Goal: Task Accomplishment & Management: Manage account settings

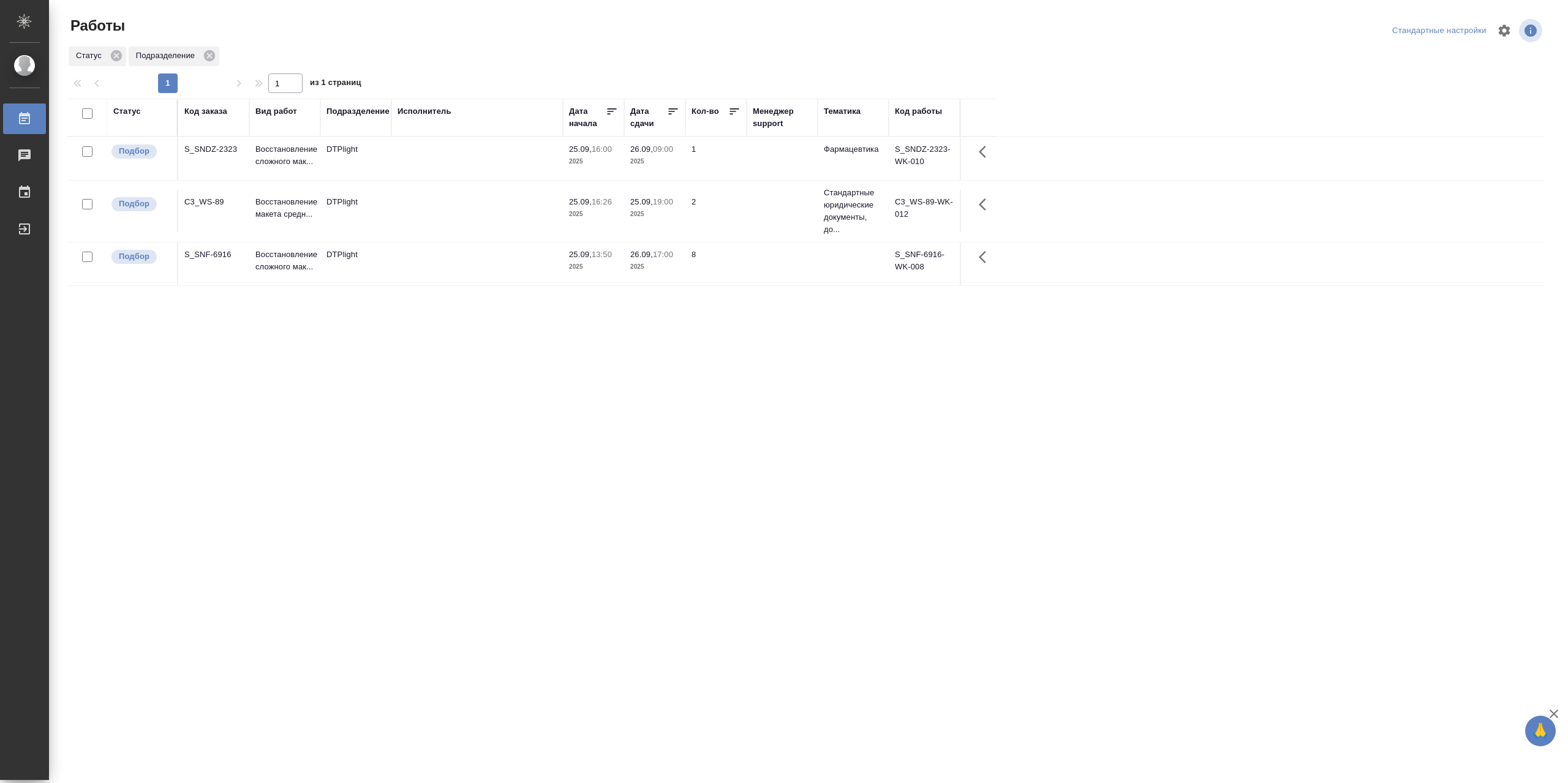
click at [135, 114] on div "Статус" at bounding box center [127, 111] width 27 height 12
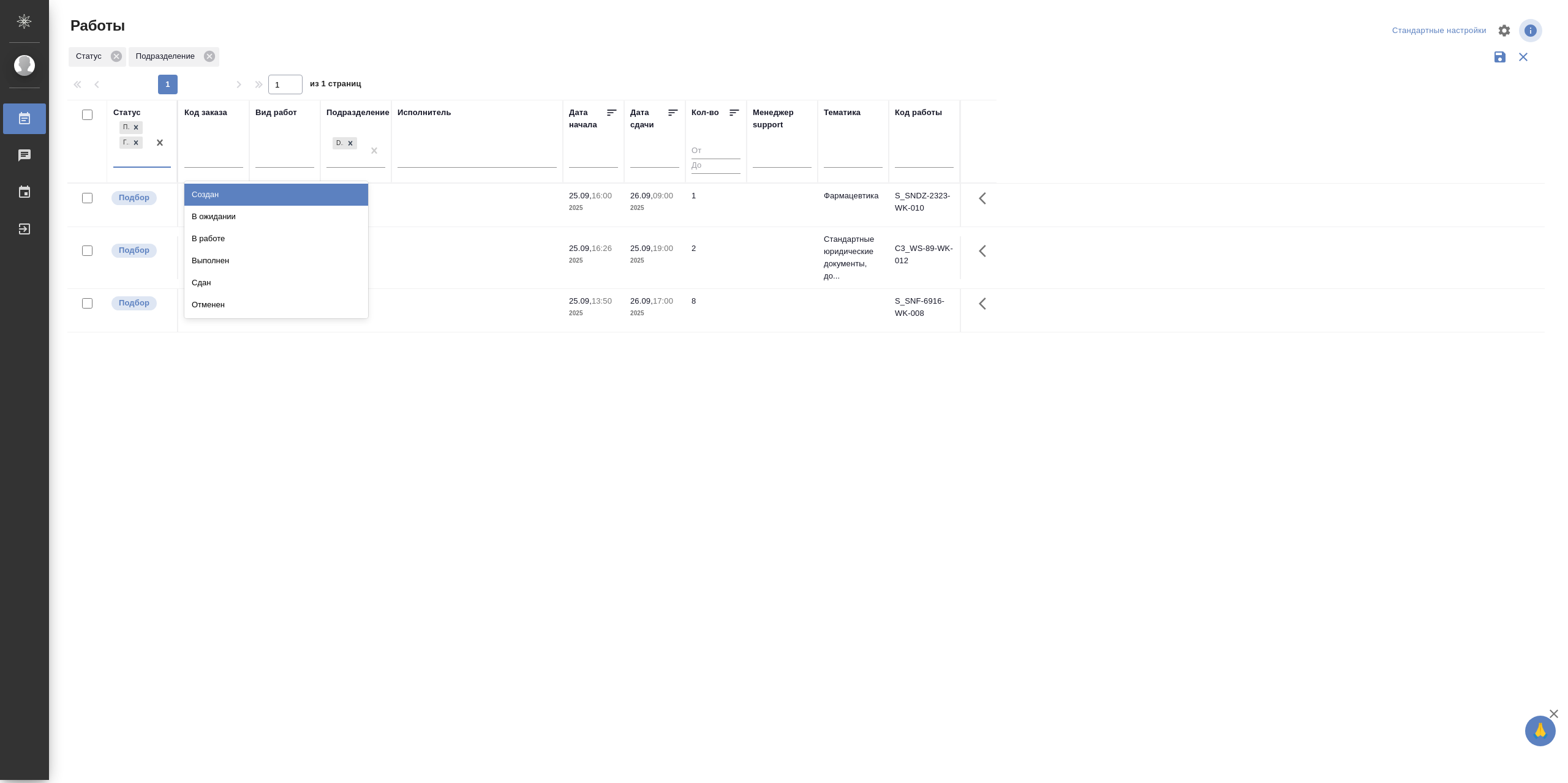
click at [148, 166] on div "Подбор Готов к работе" at bounding box center [131, 142] width 36 height 48
click at [260, 250] on div "В работе" at bounding box center [277, 239] width 184 height 22
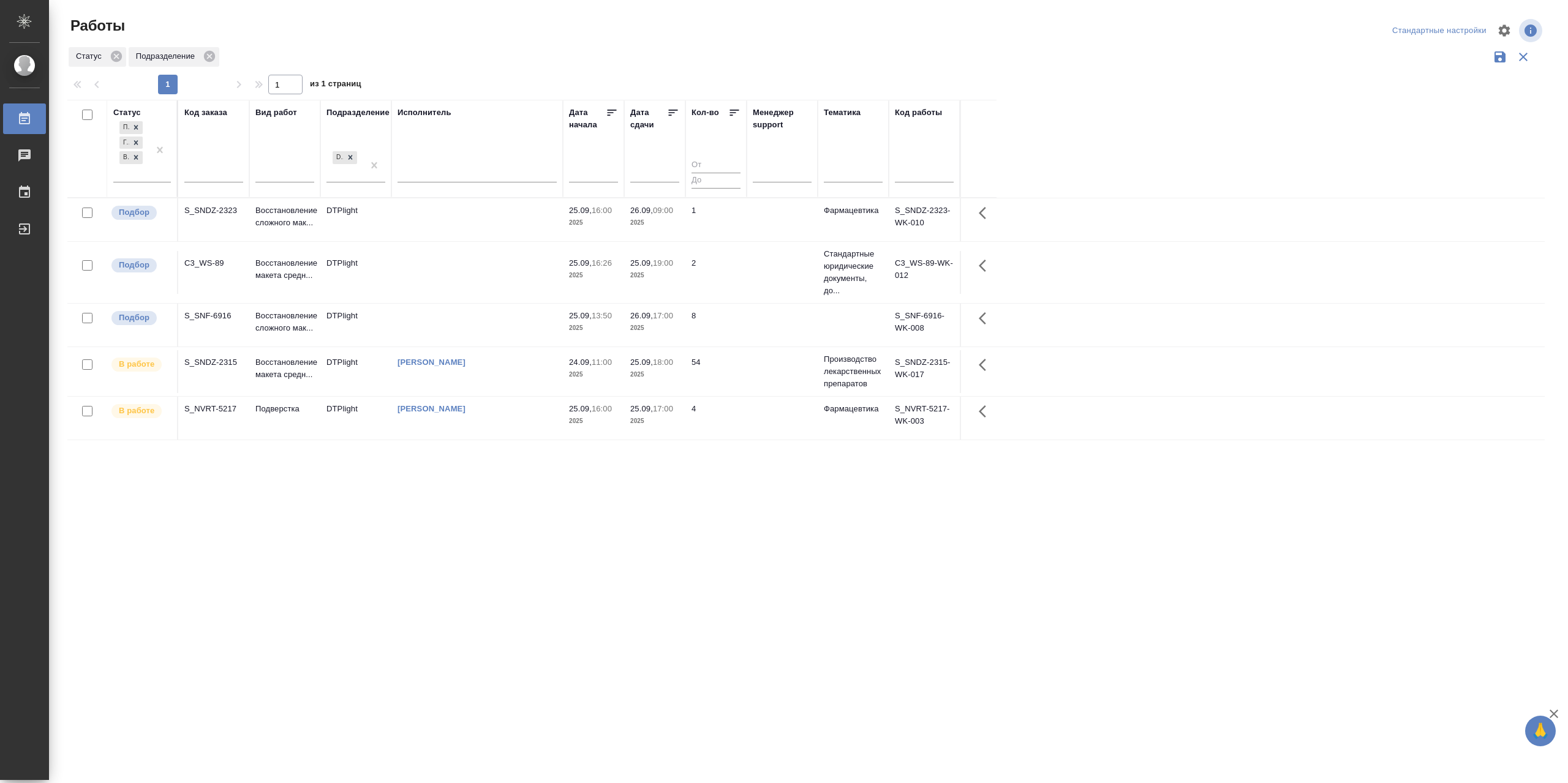
click at [489, 434] on td "[PERSON_NAME]" at bounding box center [477, 418] width 171 height 43
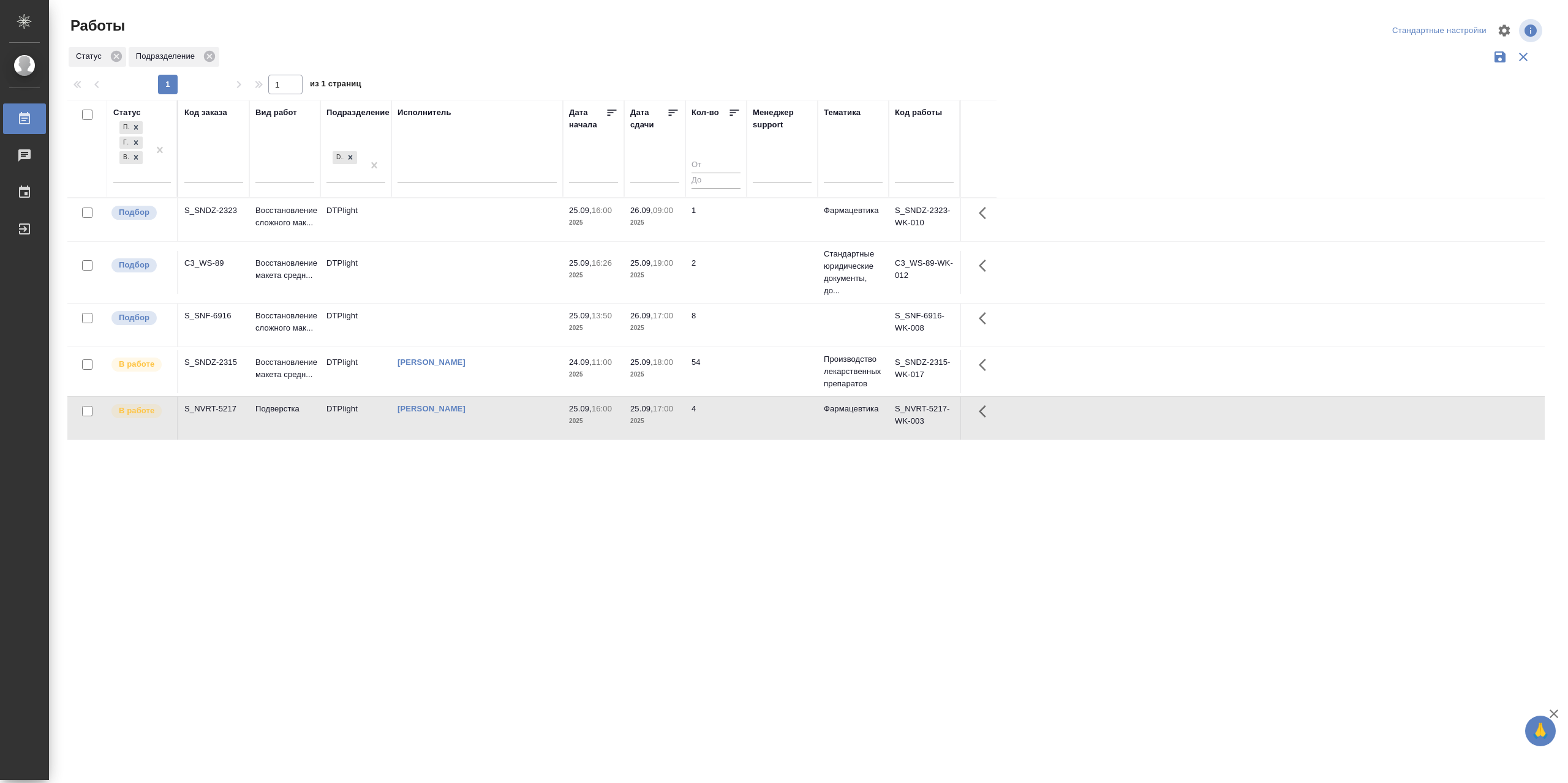
click at [489, 434] on td "[PERSON_NAME]" at bounding box center [477, 418] width 171 height 43
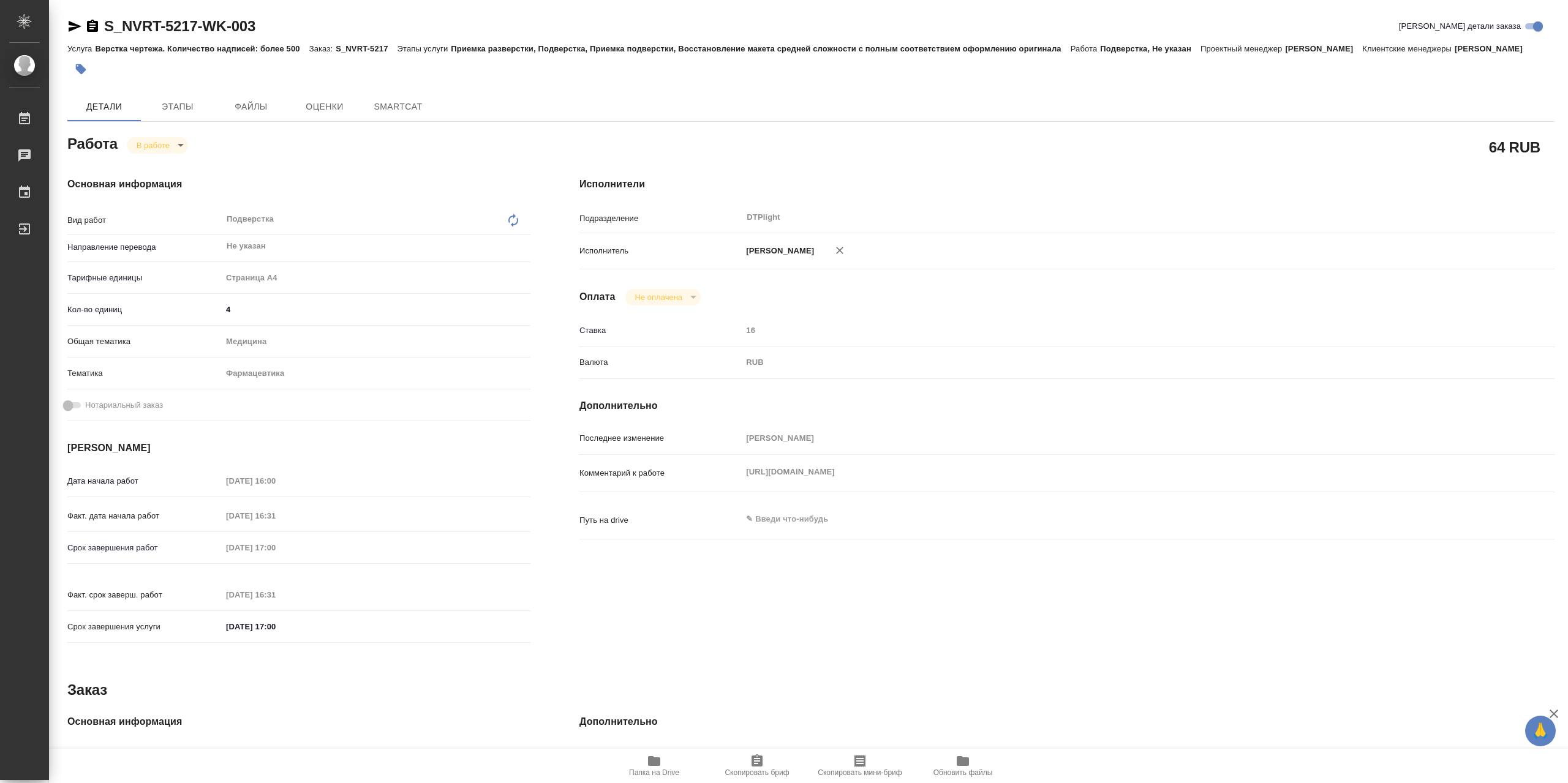
type textarea "x"
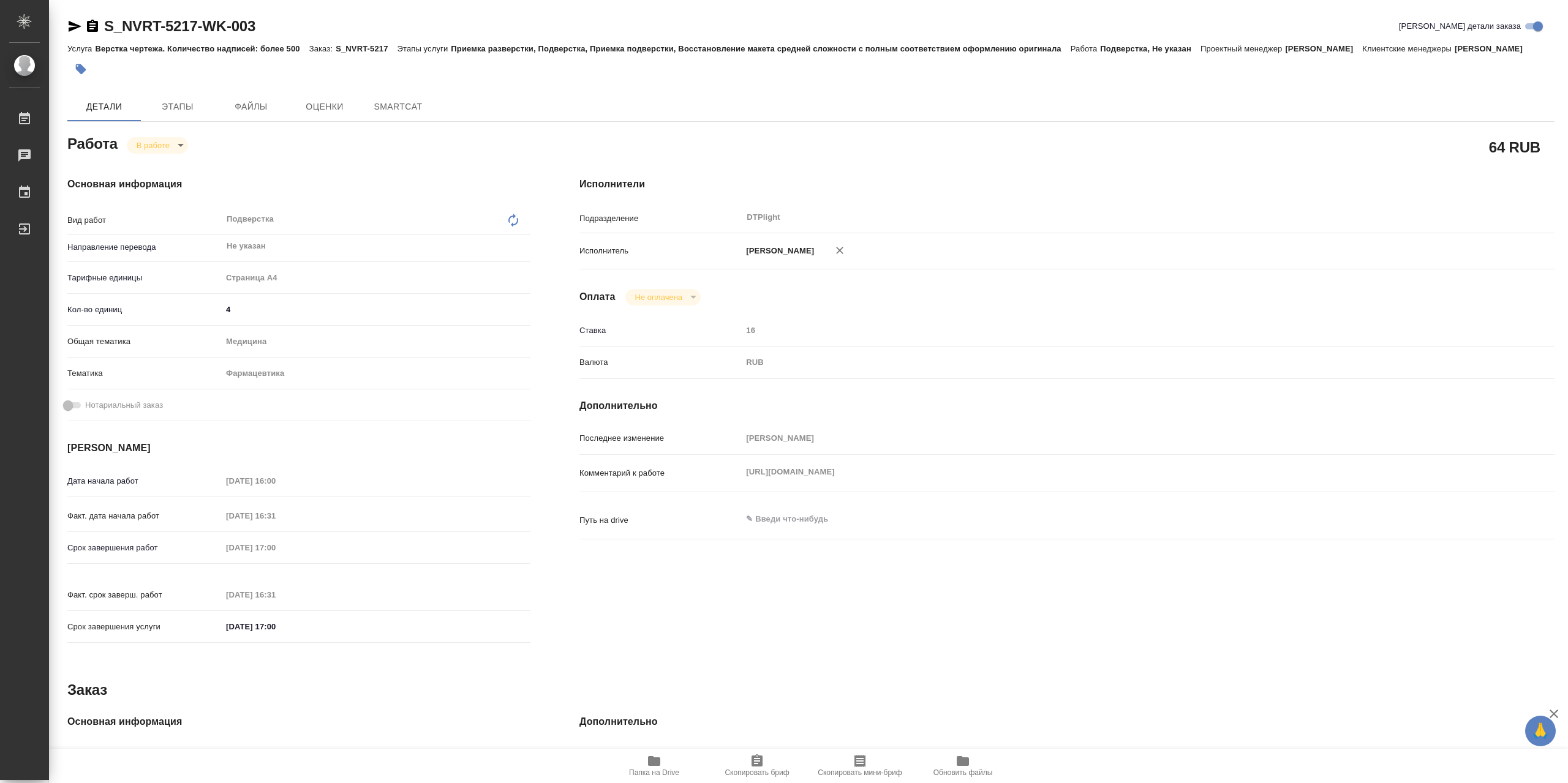
type textarea "x"
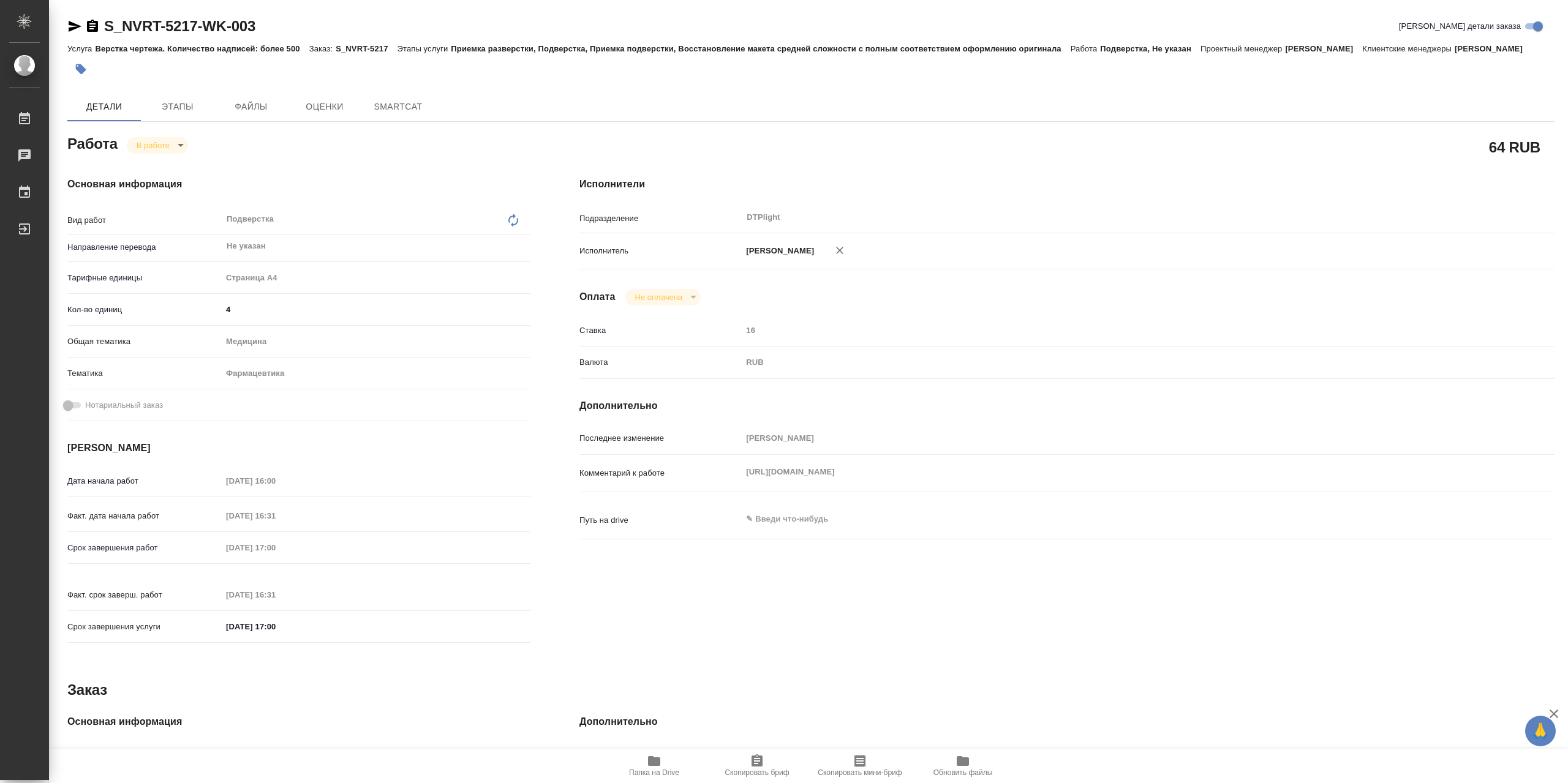
type textarea "x"
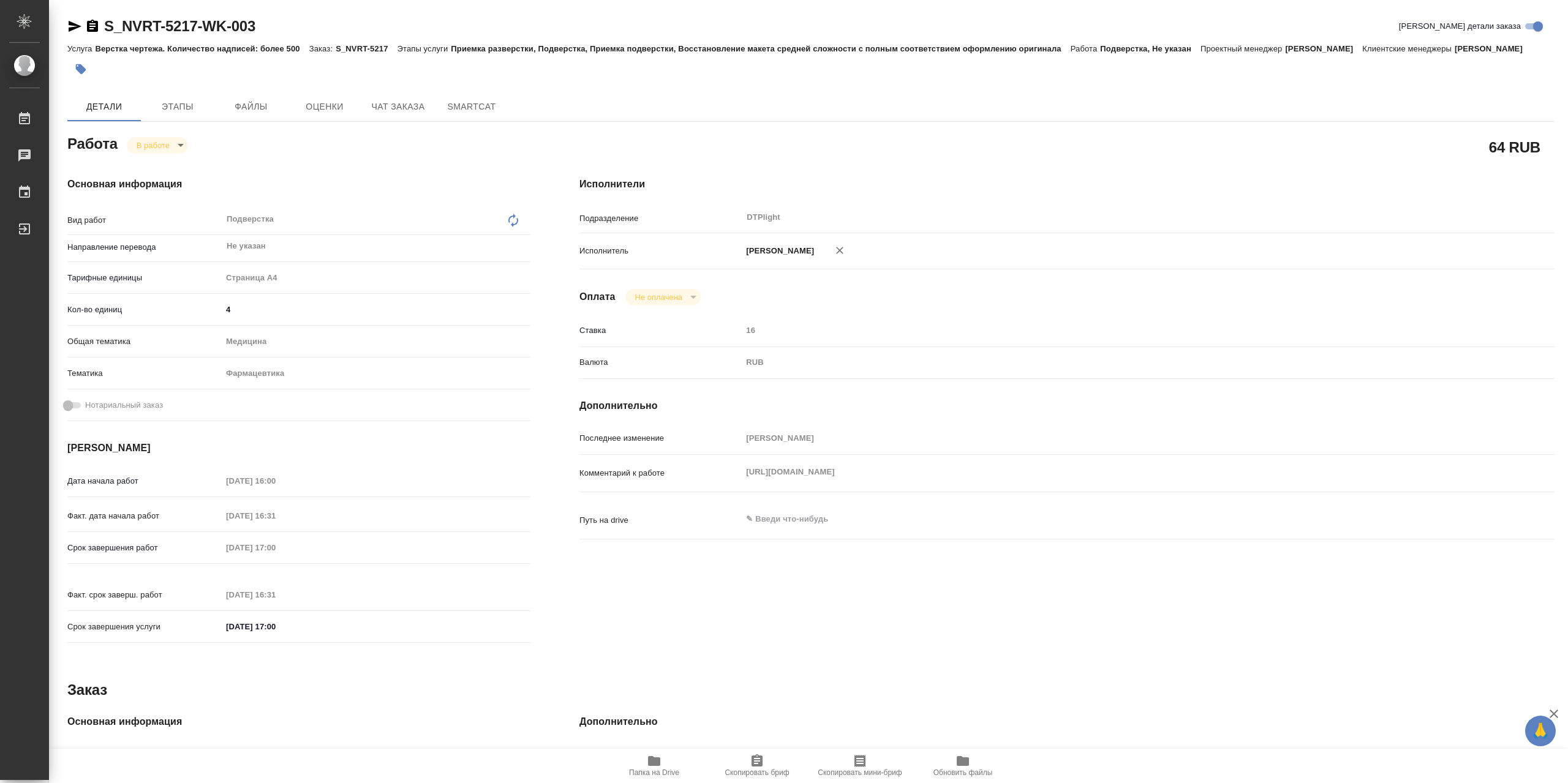
type textarea "x"
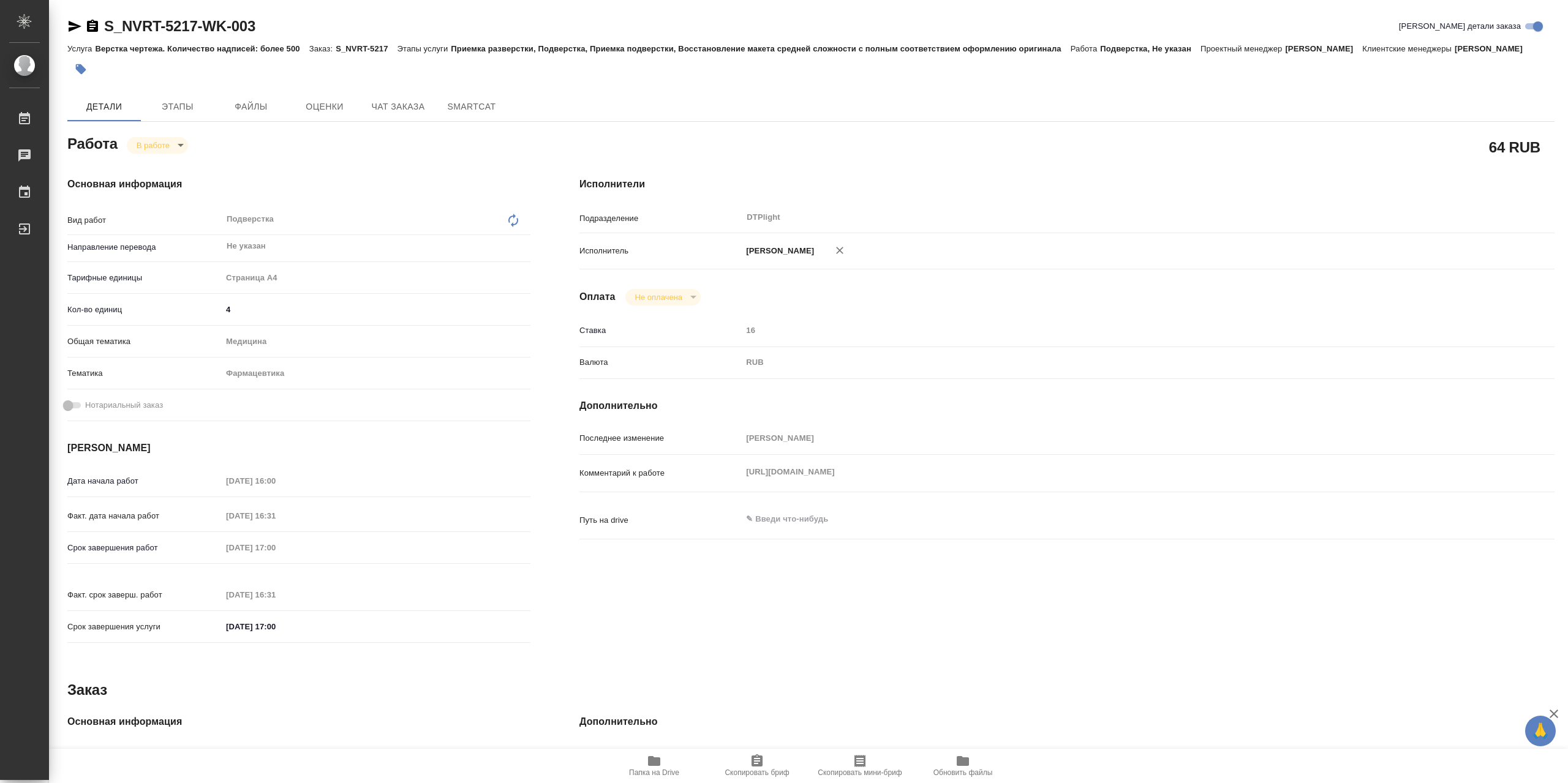
click at [657, 756] on icon "button" at bounding box center [654, 761] width 12 height 10
type textarea "x"
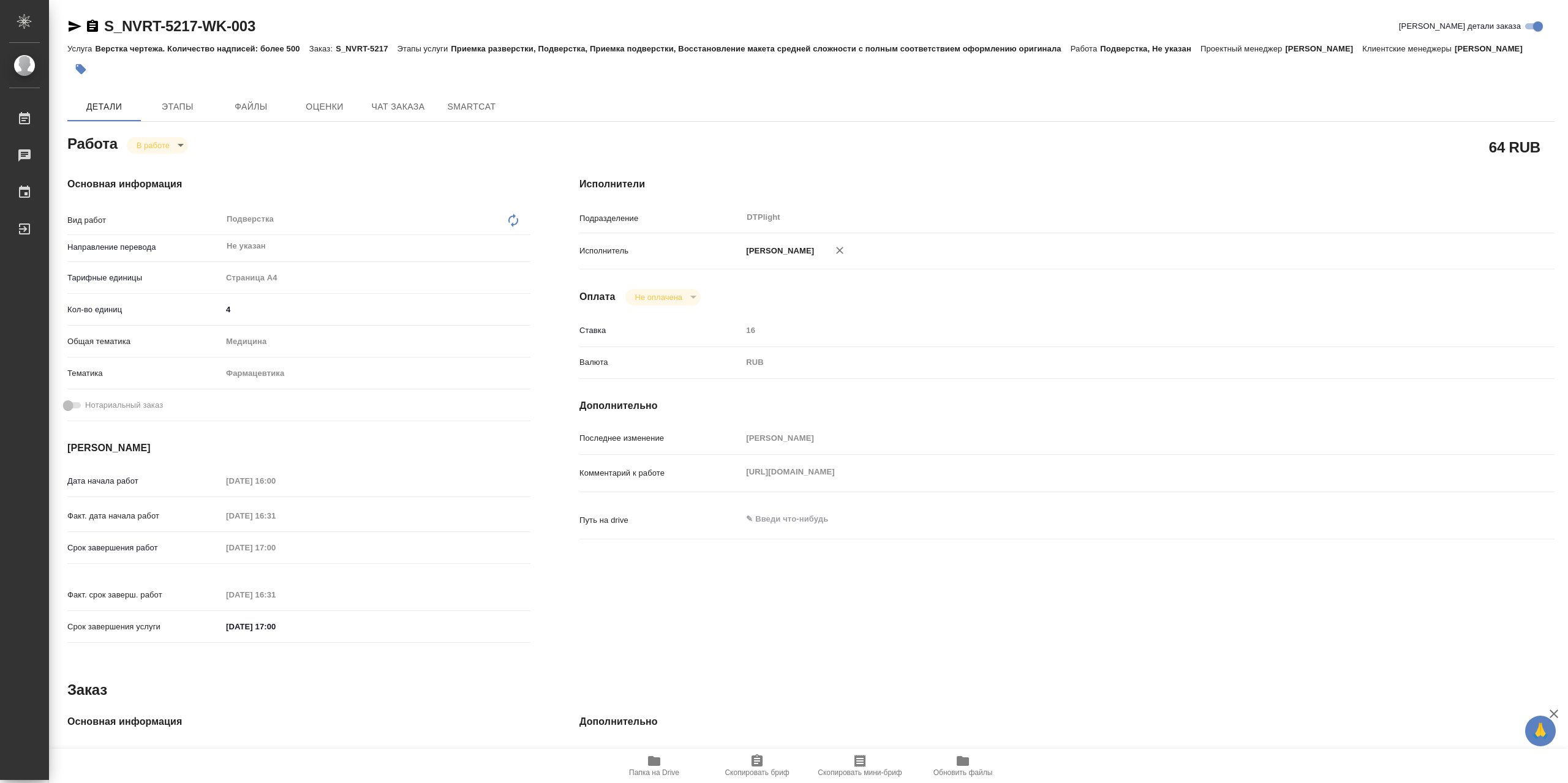
type textarea "x"
click at [702, 507] on div "Комментарий к работе https://drive.awatera.com/apps/files/files/10474097?dir=/S…" at bounding box center [1067, 483] width 975 height 47
click at [661, 764] on icon "button" at bounding box center [654, 761] width 12 height 10
click at [640, 759] on span "Папка на Drive" at bounding box center [654, 765] width 88 height 23
click at [665, 766] on span "Папка на Drive" at bounding box center [654, 765] width 88 height 23
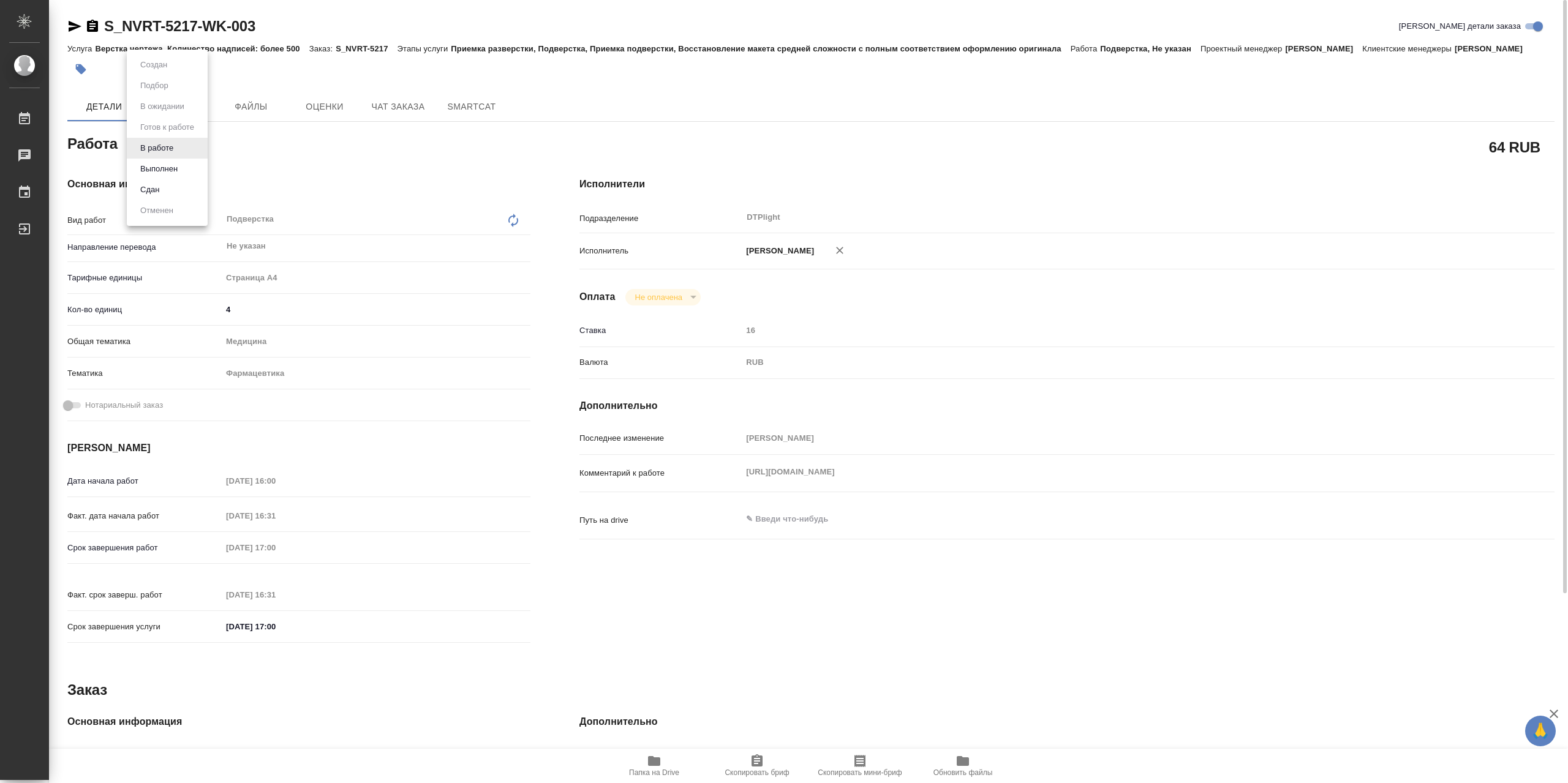
click at [171, 143] on body "🙏 .cls-1 fill:#fff; AWATERA Сархатов Руслан Работы 0 Чаты График Выйти S_NVRT-5…" at bounding box center [784, 392] width 1568 height 783
click at [171, 167] on button "Выполнен" at bounding box center [159, 169] width 45 height 13
type textarea "x"
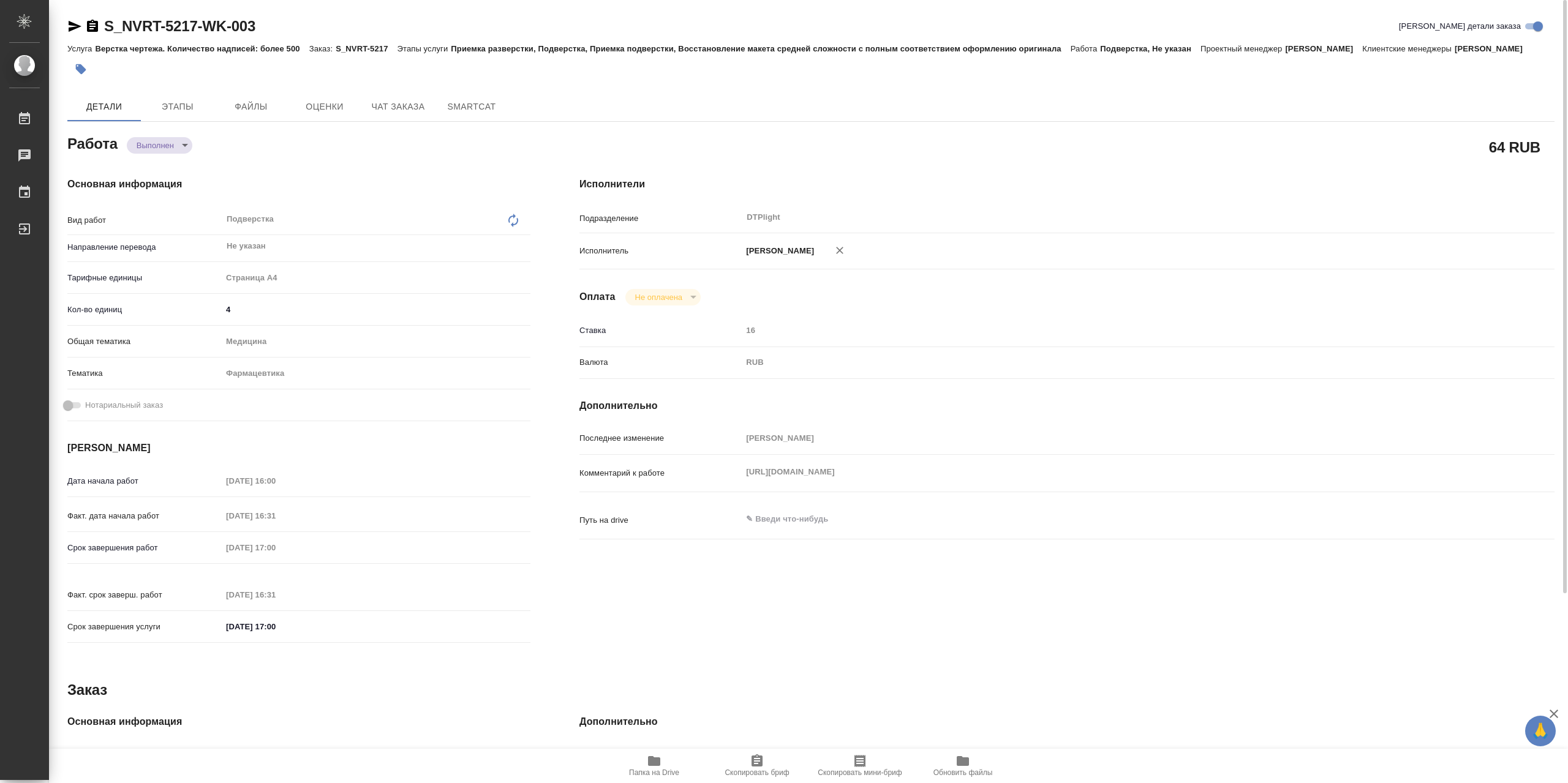
type textarea "x"
click at [74, 22] on icon "button" at bounding box center [75, 26] width 13 height 11
type textarea "x"
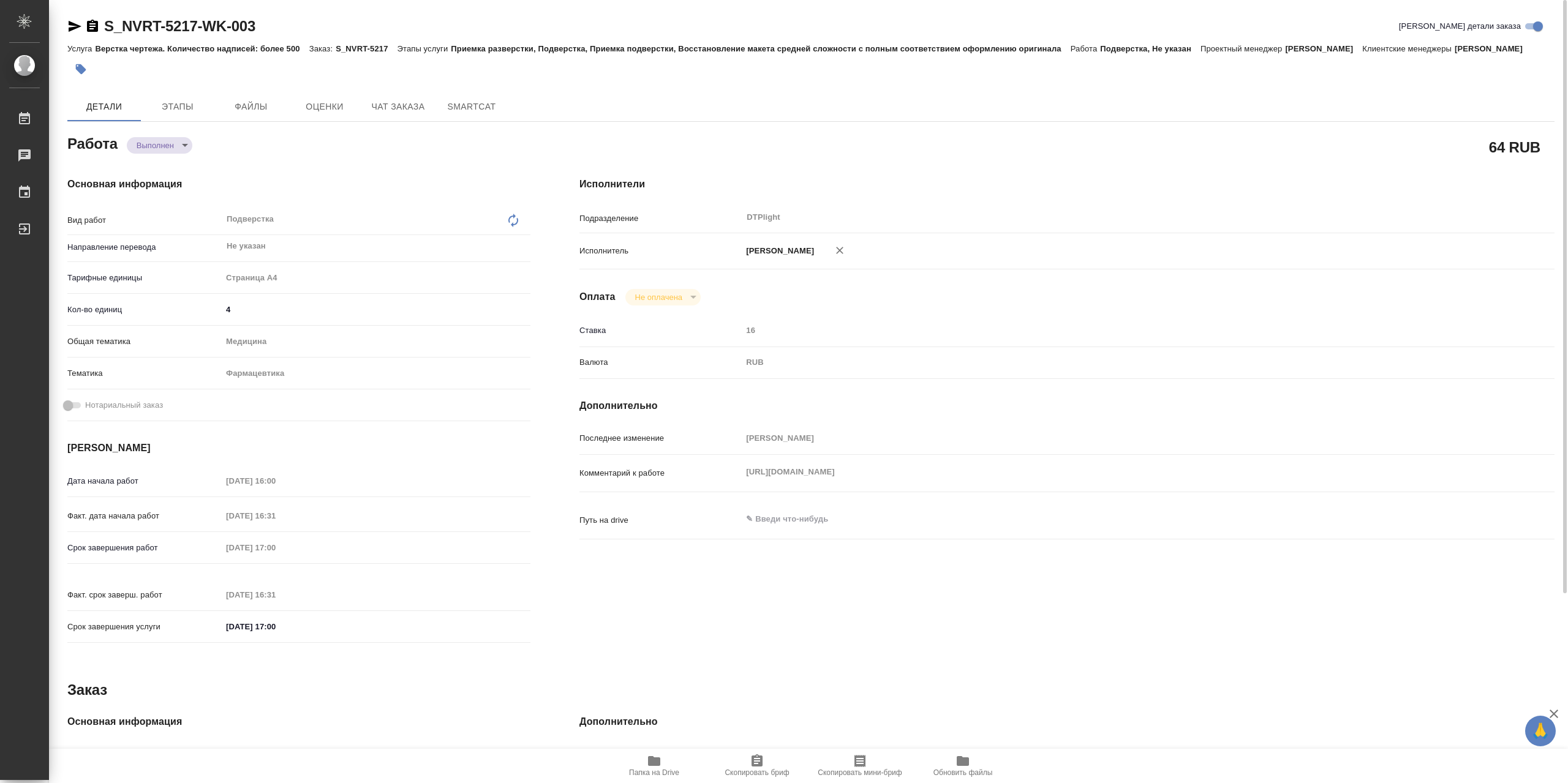
type textarea "x"
